Goal: Task Accomplishment & Management: Use online tool/utility

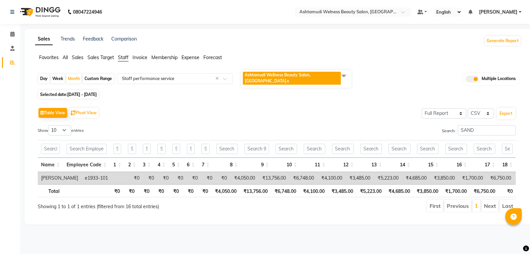
select select "full_report"
select select "csv"
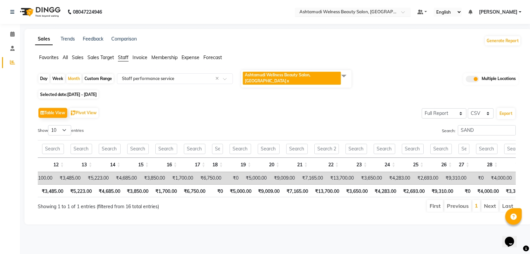
click at [385, 12] on input "text" at bounding box center [346, 12] width 96 height 7
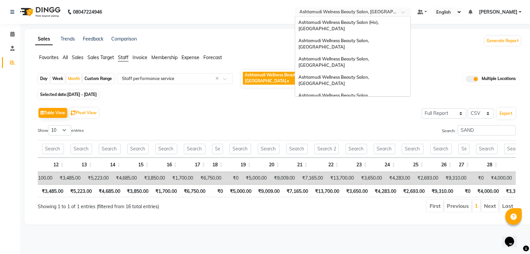
scroll to position [103, 0]
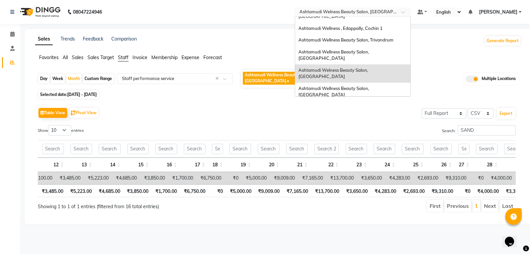
click at [369, 67] on span "Ashtamudi Welness Beauty Salon, [GEOGRAPHIC_DATA]" at bounding box center [334, 73] width 71 height 12
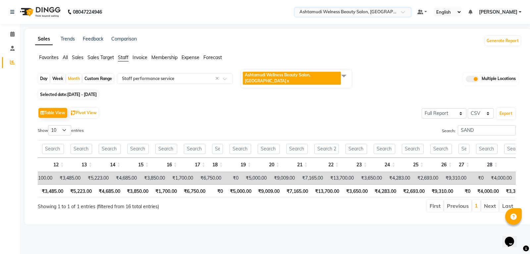
click at [289, 78] on link "x" at bounding box center [287, 80] width 3 height 5
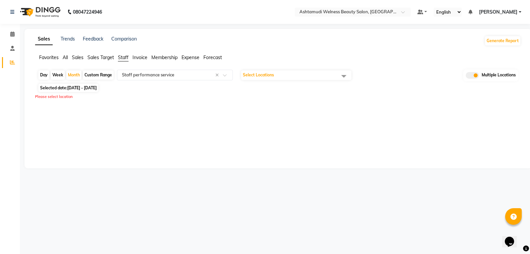
click at [336, 76] on span "Select Locations" at bounding box center [296, 74] width 110 height 9
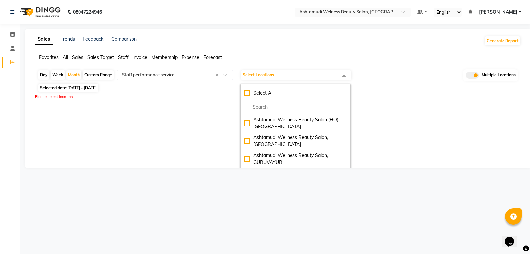
checkbox input "true"
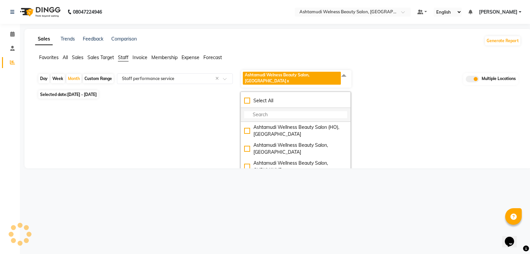
select select "full_report"
select select "csv"
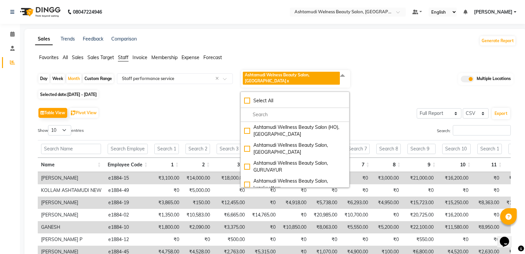
click at [155, 106] on div "Table View Pivot View Select Full Report Filtered Report Select CSV PDF Export" at bounding box center [274, 113] width 473 height 14
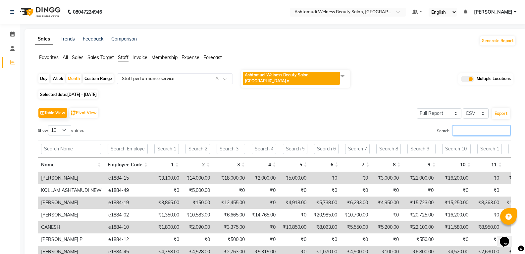
click at [467, 130] on input "Search:" at bounding box center [482, 130] width 58 height 10
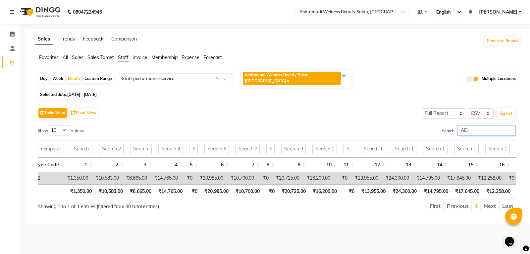
scroll to position [0, 0]
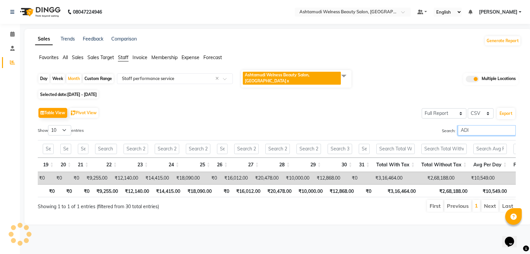
type input "ADI"
click at [286, 80] on link "x" at bounding box center [287, 80] width 3 height 5
checkbox input "false"
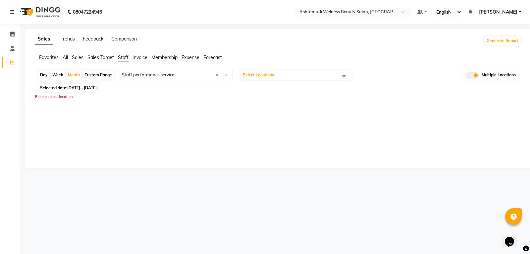
click at [266, 77] on span "Select Locations" at bounding box center [258, 74] width 31 height 5
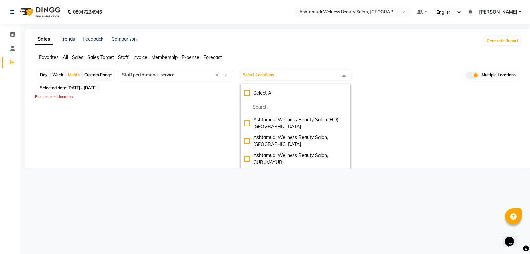
checkbox input "true"
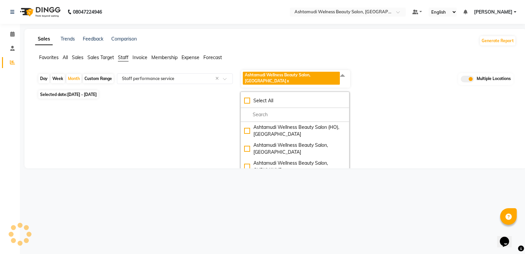
select select "full_report"
select select "csv"
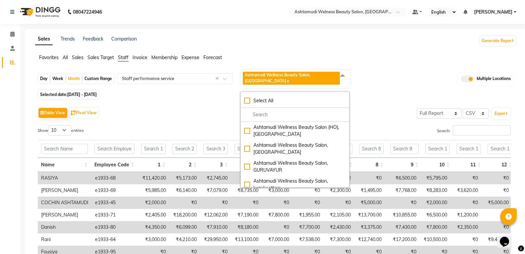
click at [190, 91] on div "Selected date: [DATE] - [DATE]" at bounding box center [277, 94] width 479 height 7
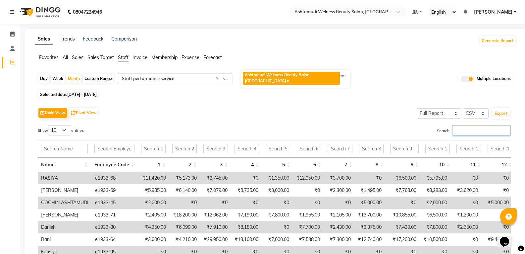
click at [473, 126] on input "Search:" at bounding box center [482, 130] width 58 height 10
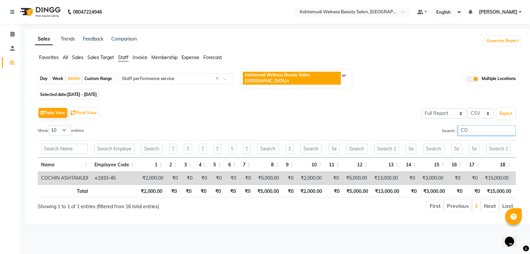
type input "COC"
drag, startPoint x: 474, startPoint y: 124, endPoint x: 409, endPoint y: 124, distance: 64.3
click at [409, 125] on div "Search: COC" at bounding box center [399, 131] width 234 height 13
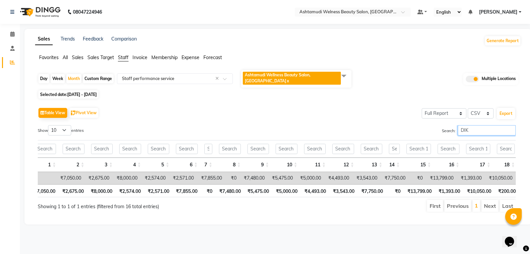
scroll to position [0, 120]
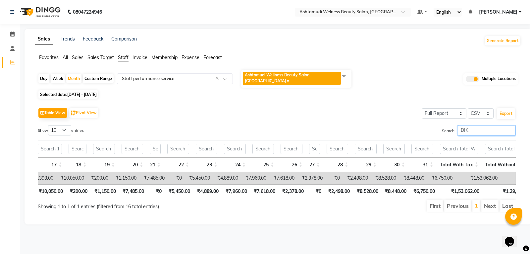
type input "DIK"
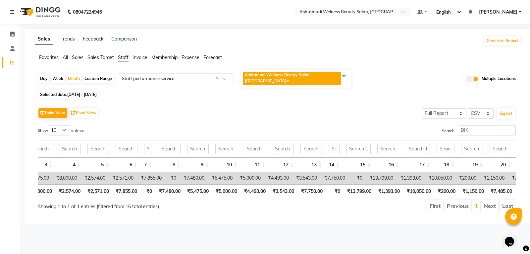
click at [289, 78] on link "x" at bounding box center [287, 80] width 3 height 5
checkbox input "false"
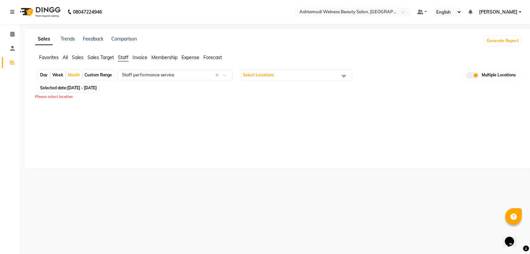
click at [312, 76] on span "Select Locations" at bounding box center [296, 74] width 110 height 9
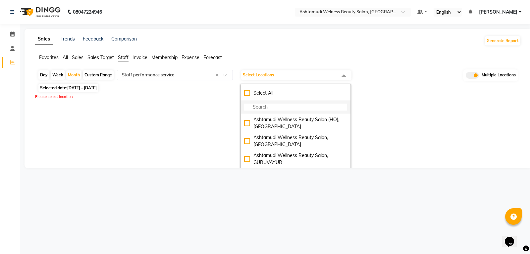
checkbox input "true"
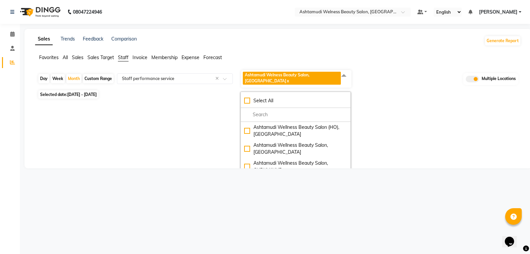
select select "full_report"
select select "csv"
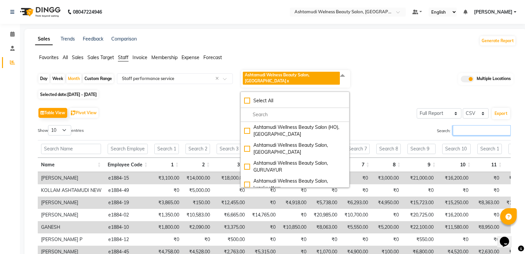
click at [454, 130] on input "Search:" at bounding box center [482, 130] width 58 height 10
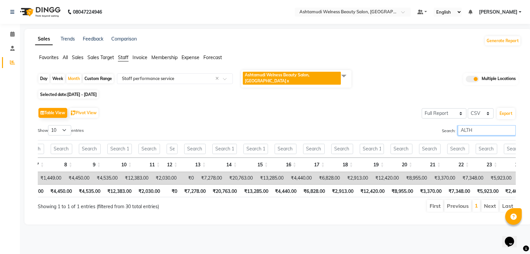
scroll to position [0, 308]
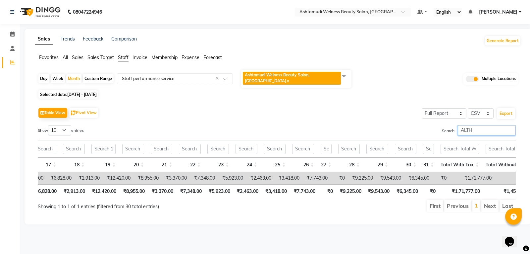
drag, startPoint x: 455, startPoint y: 130, endPoint x: 405, endPoint y: 134, distance: 50.5
click at [406, 134] on div "Search: ALTH" at bounding box center [399, 131] width 234 height 13
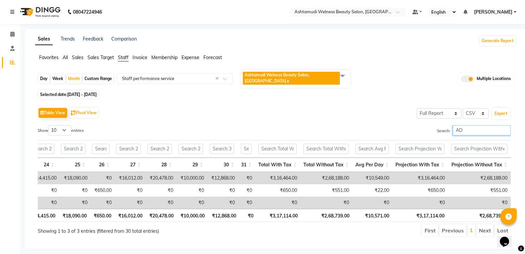
drag, startPoint x: 465, startPoint y: 131, endPoint x: 392, endPoint y: 130, distance: 73.6
click at [392, 130] on div "Search: AD" at bounding box center [395, 131] width 232 height 13
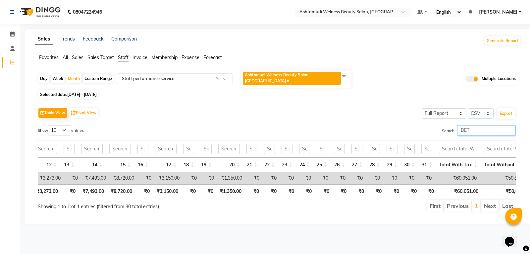
scroll to position [0, 370]
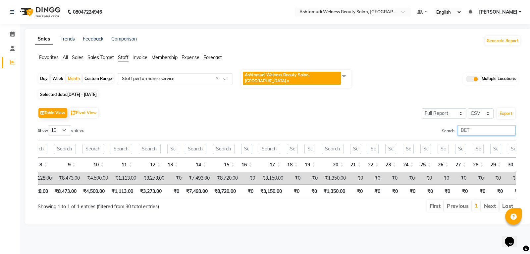
type input "BET"
